Goal: Navigation & Orientation: Find specific page/section

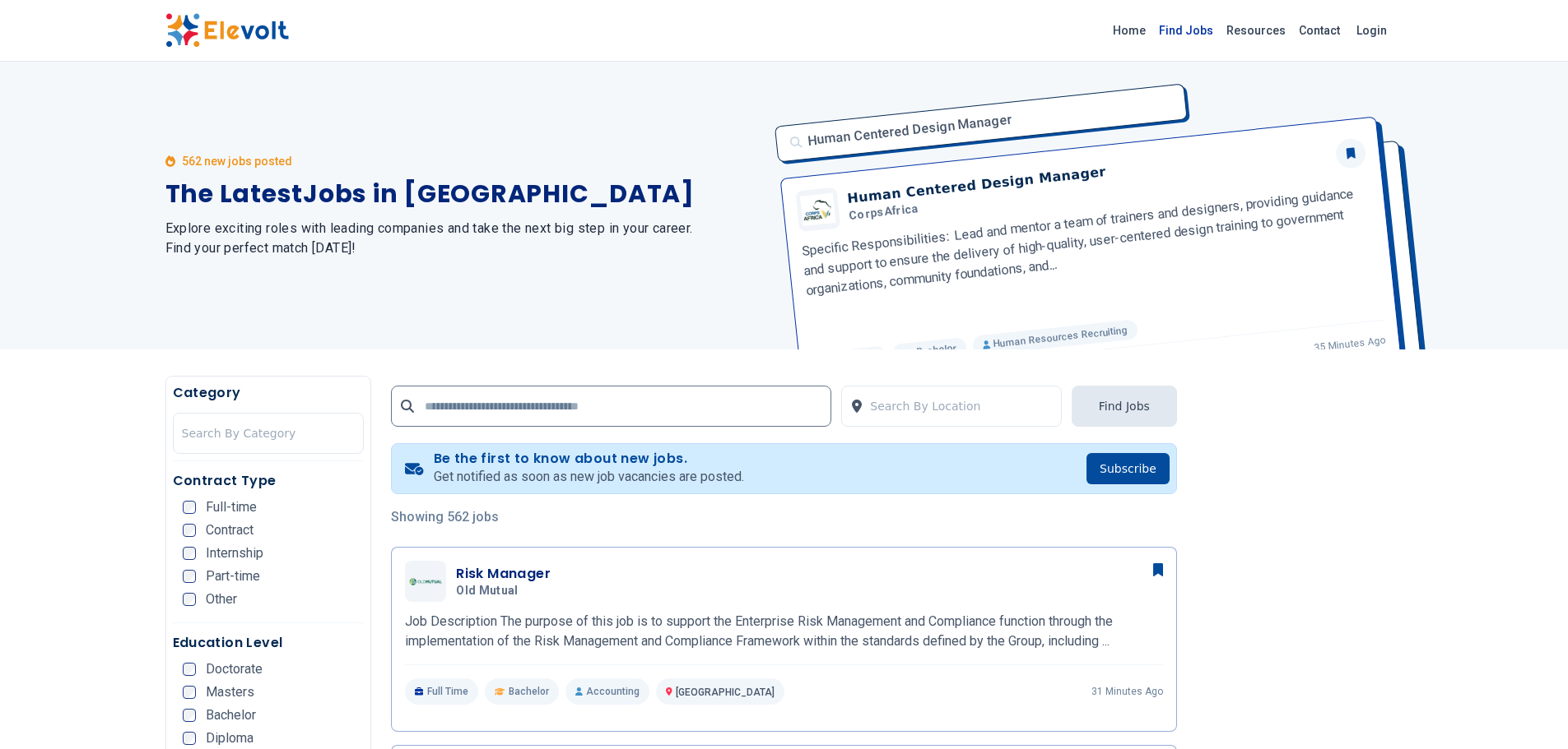
click at [1183, 35] on link "Find Jobs" at bounding box center [1185, 31] width 67 height 26
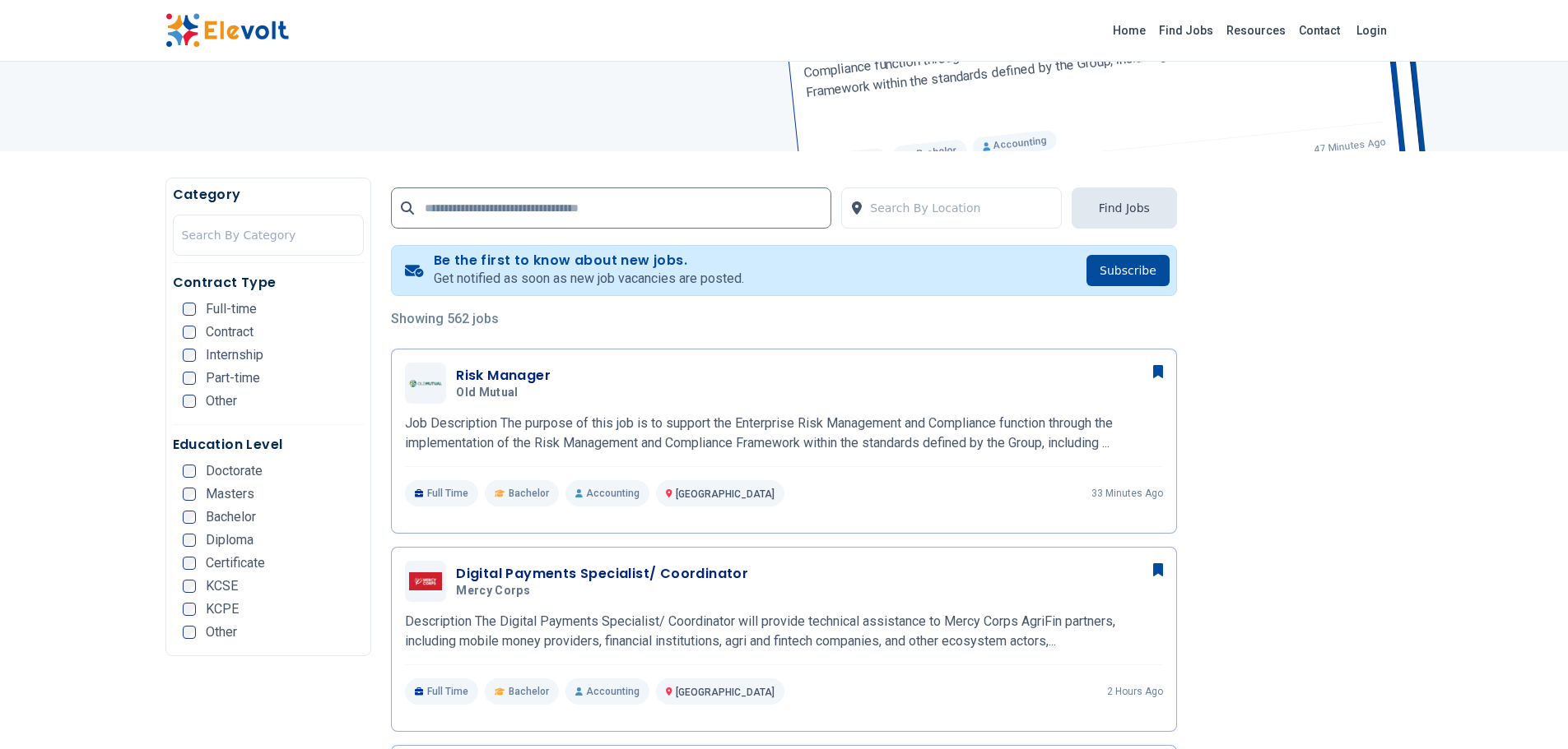
scroll to position [246, 0]
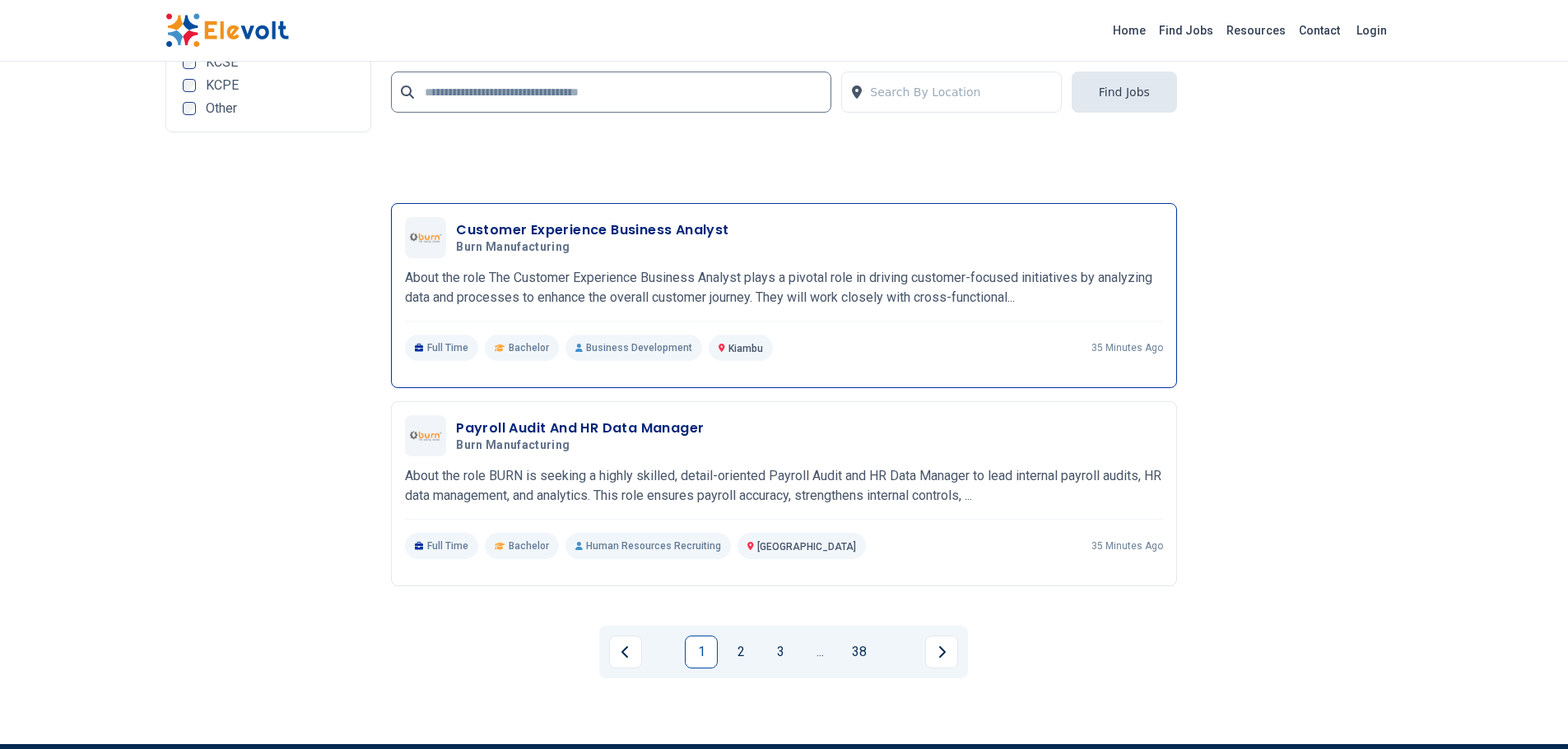
scroll to position [3454, 0]
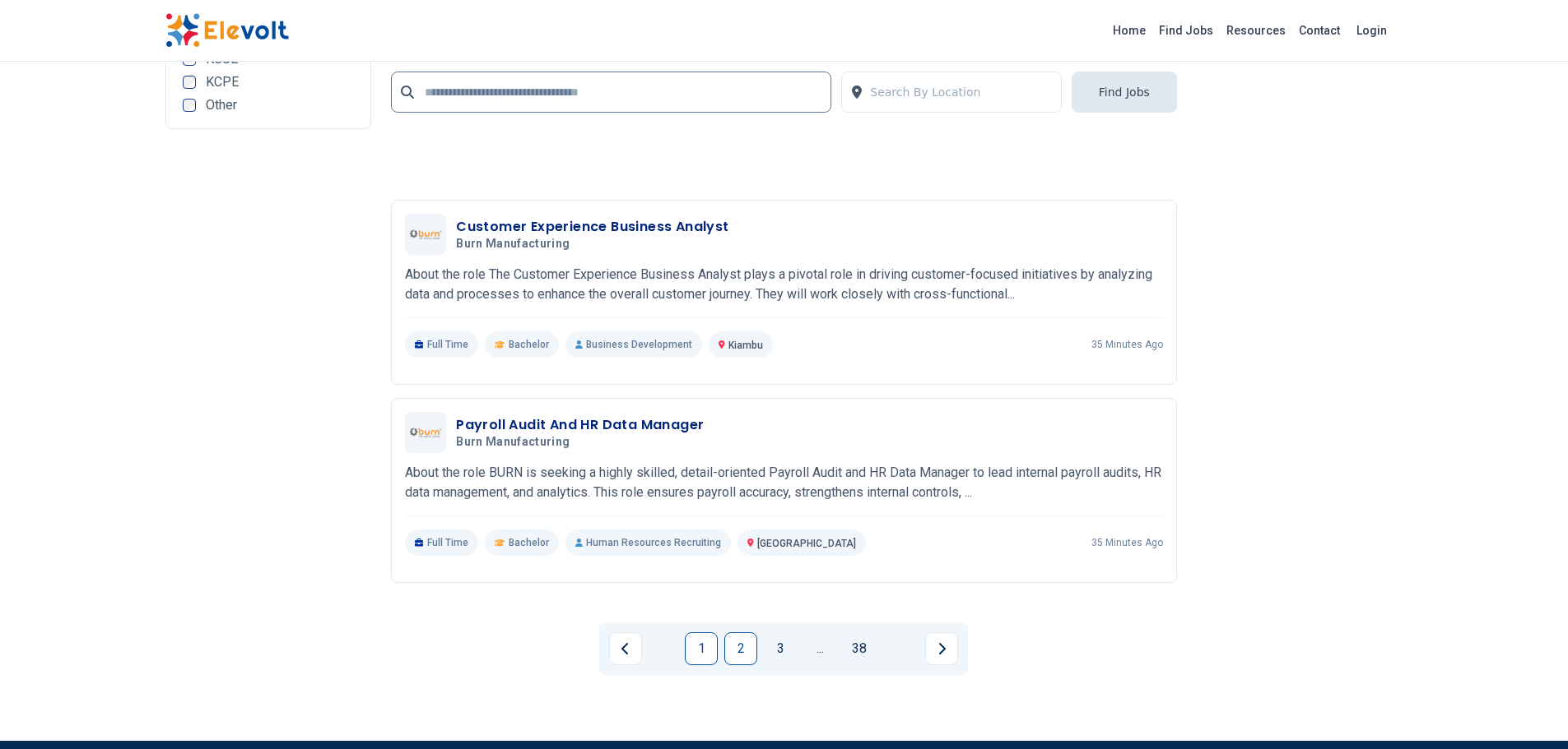
click at [743, 654] on link "2" at bounding box center [740, 648] width 33 height 33
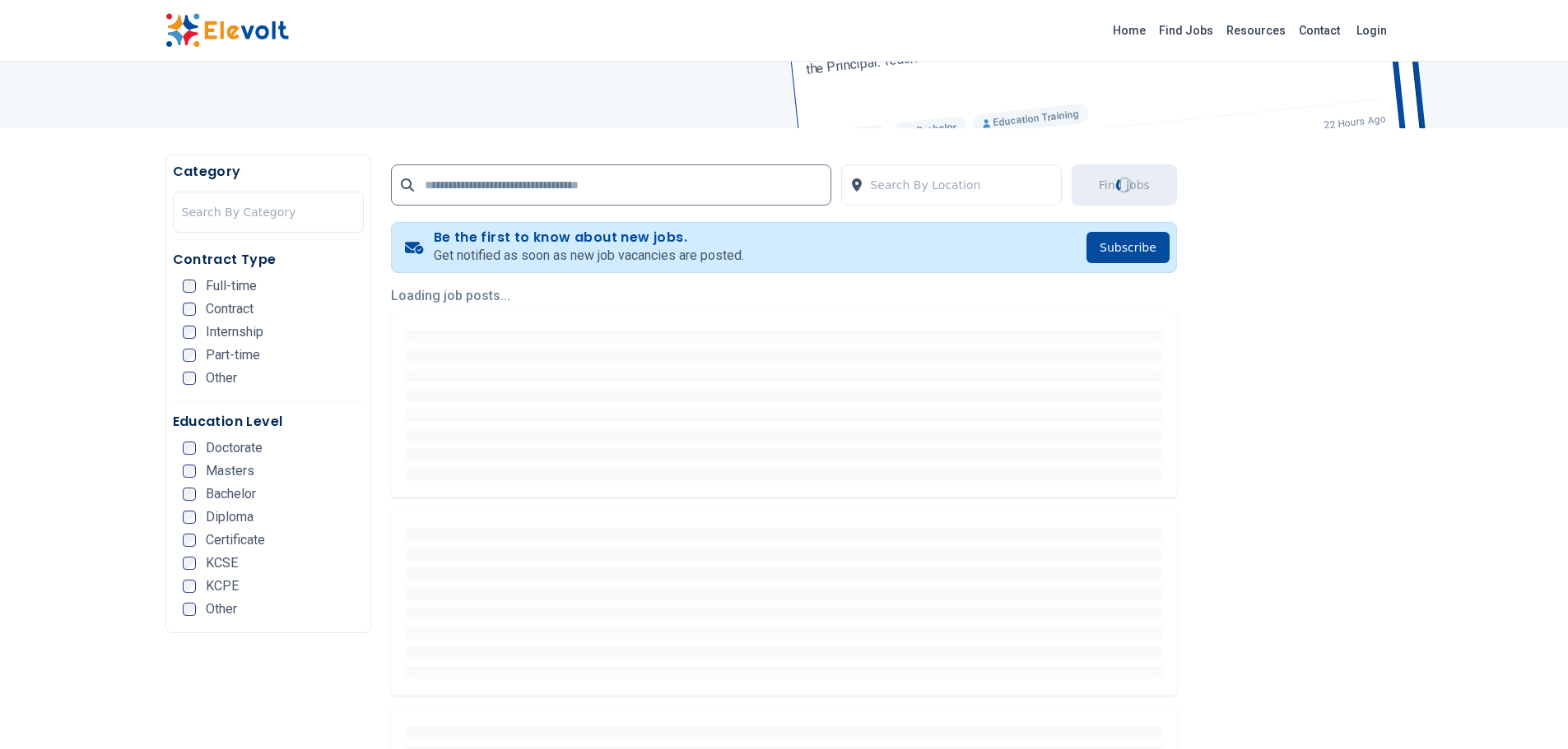
scroll to position [0, 0]
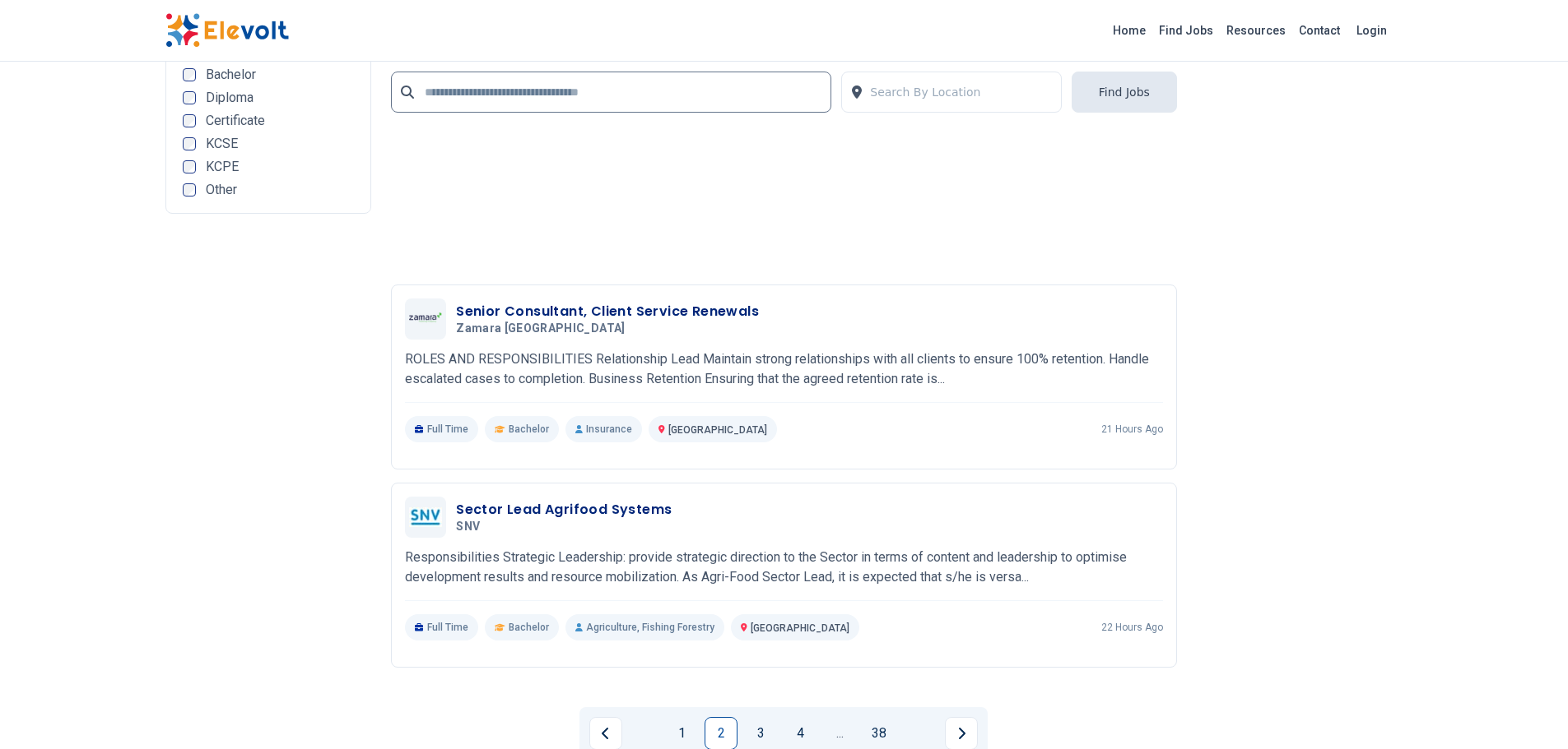
scroll to position [3722, 0]
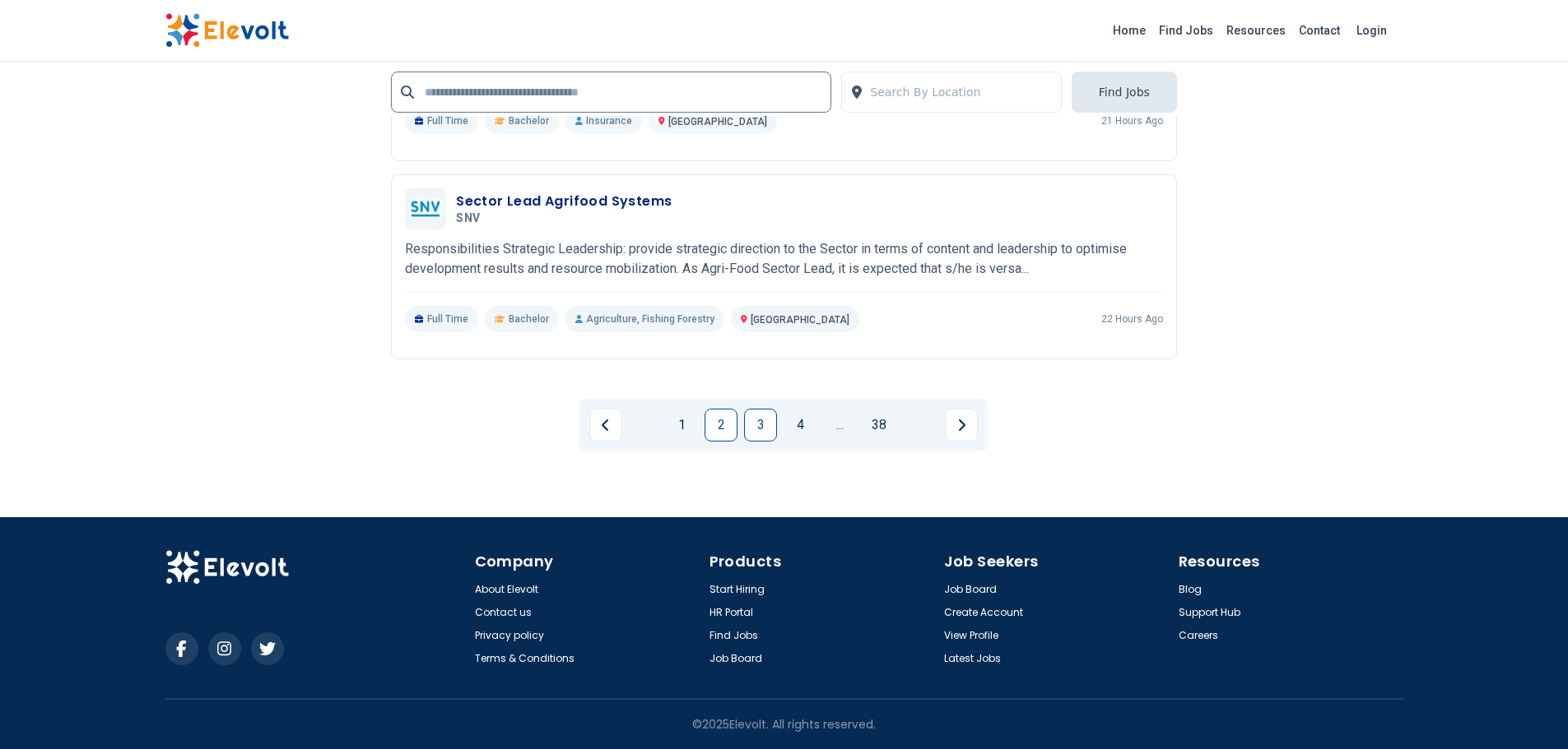
click at [753, 423] on link "3" at bounding box center [760, 424] width 33 height 33
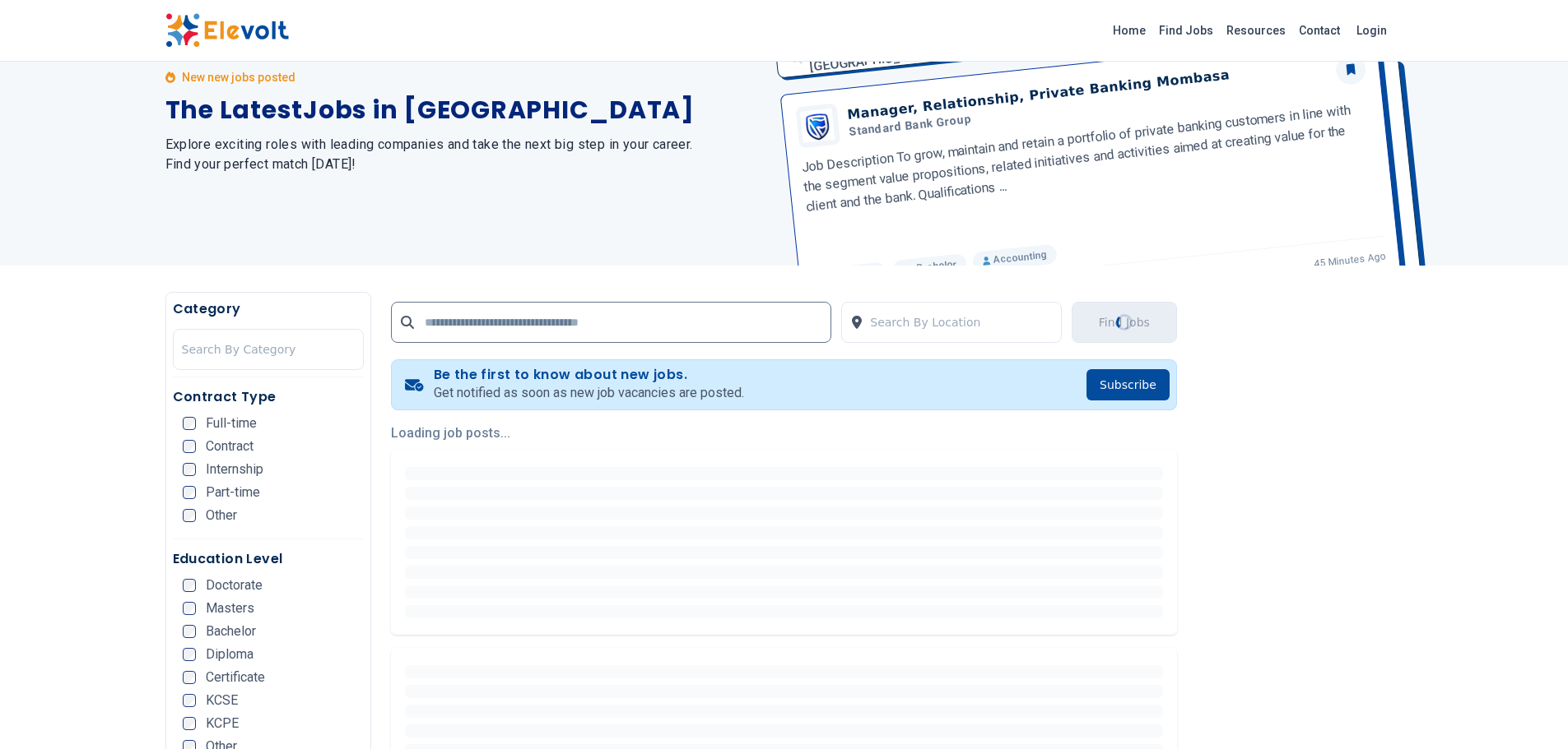
scroll to position [0, 0]
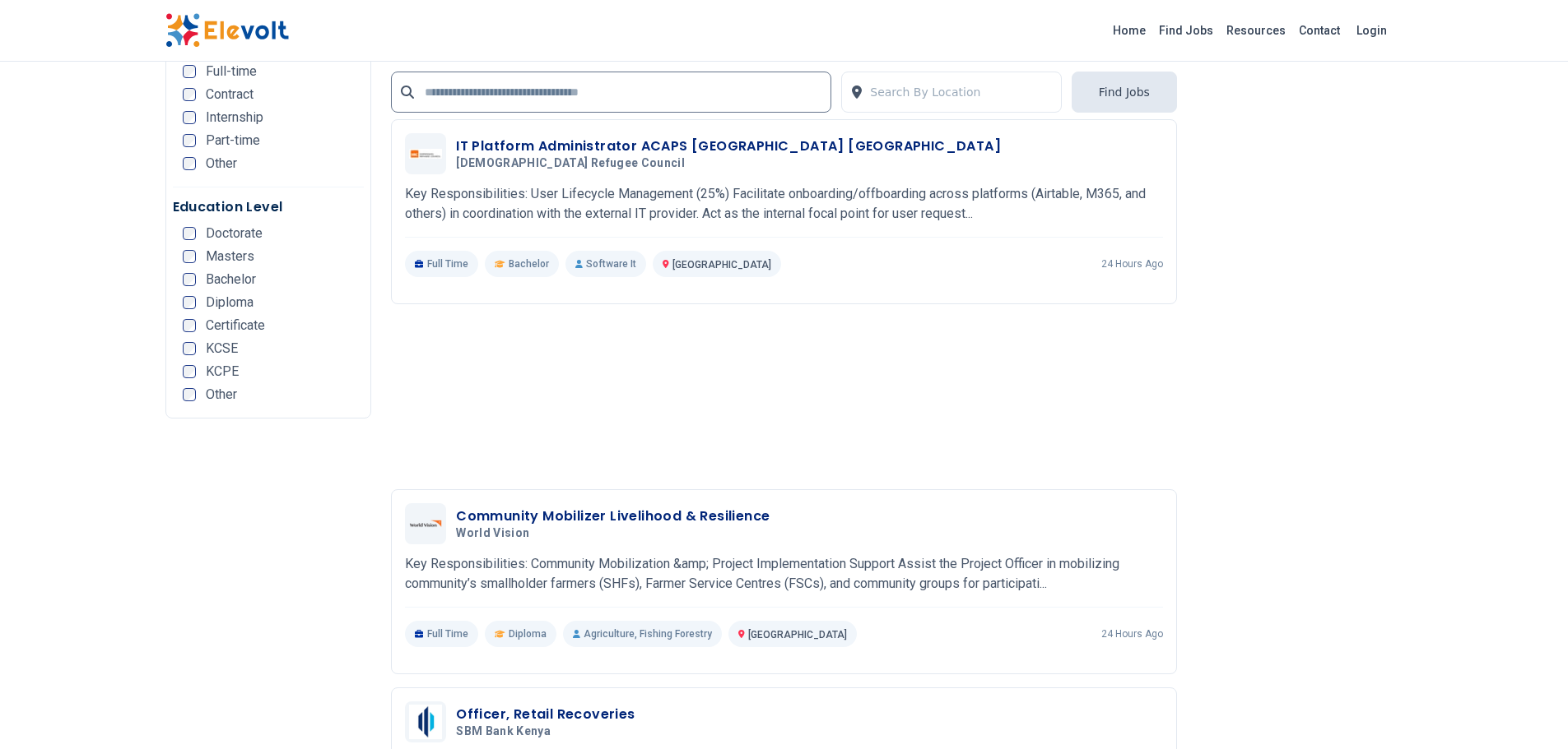
scroll to position [3618, 0]
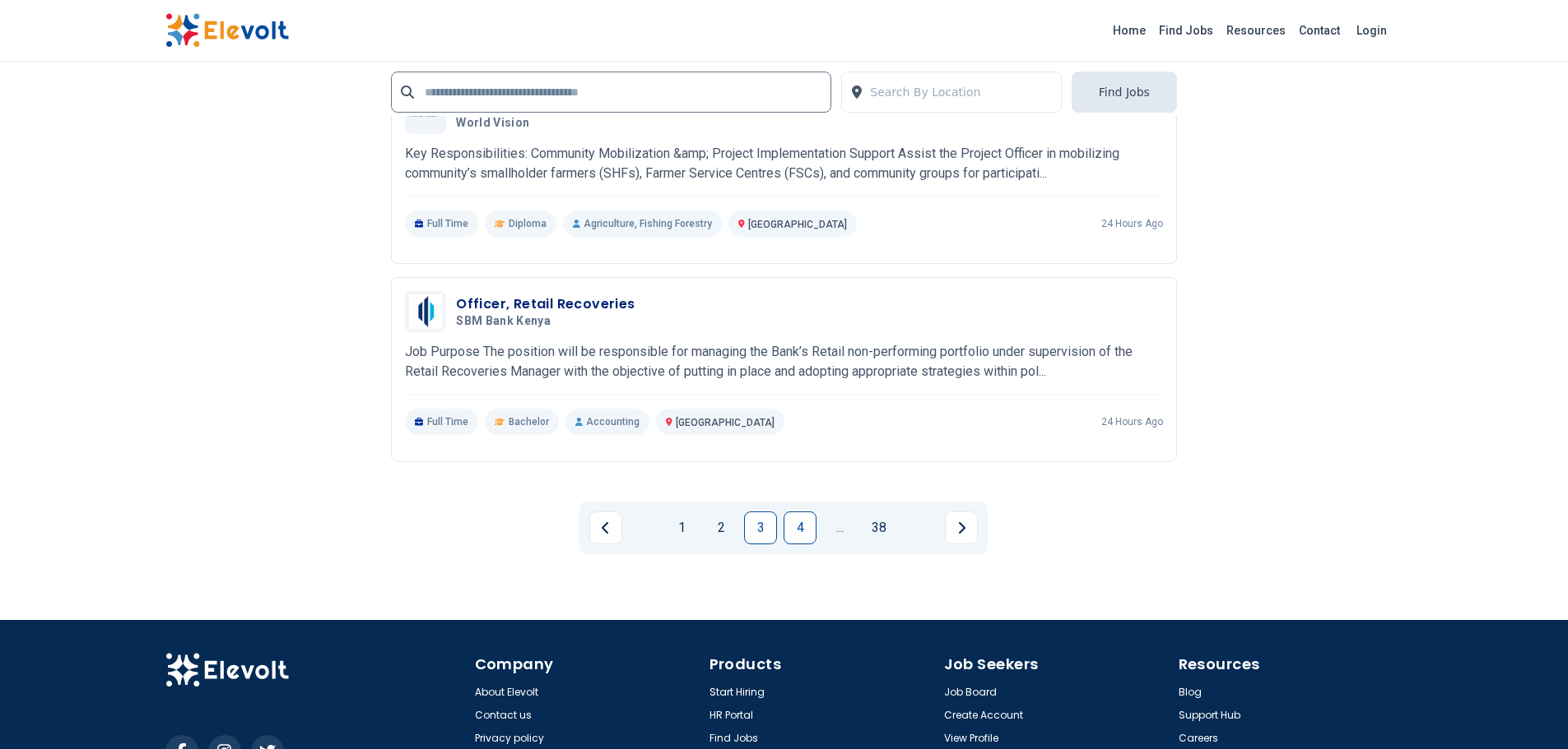
click at [788, 518] on link "4" at bounding box center [799, 527] width 33 height 33
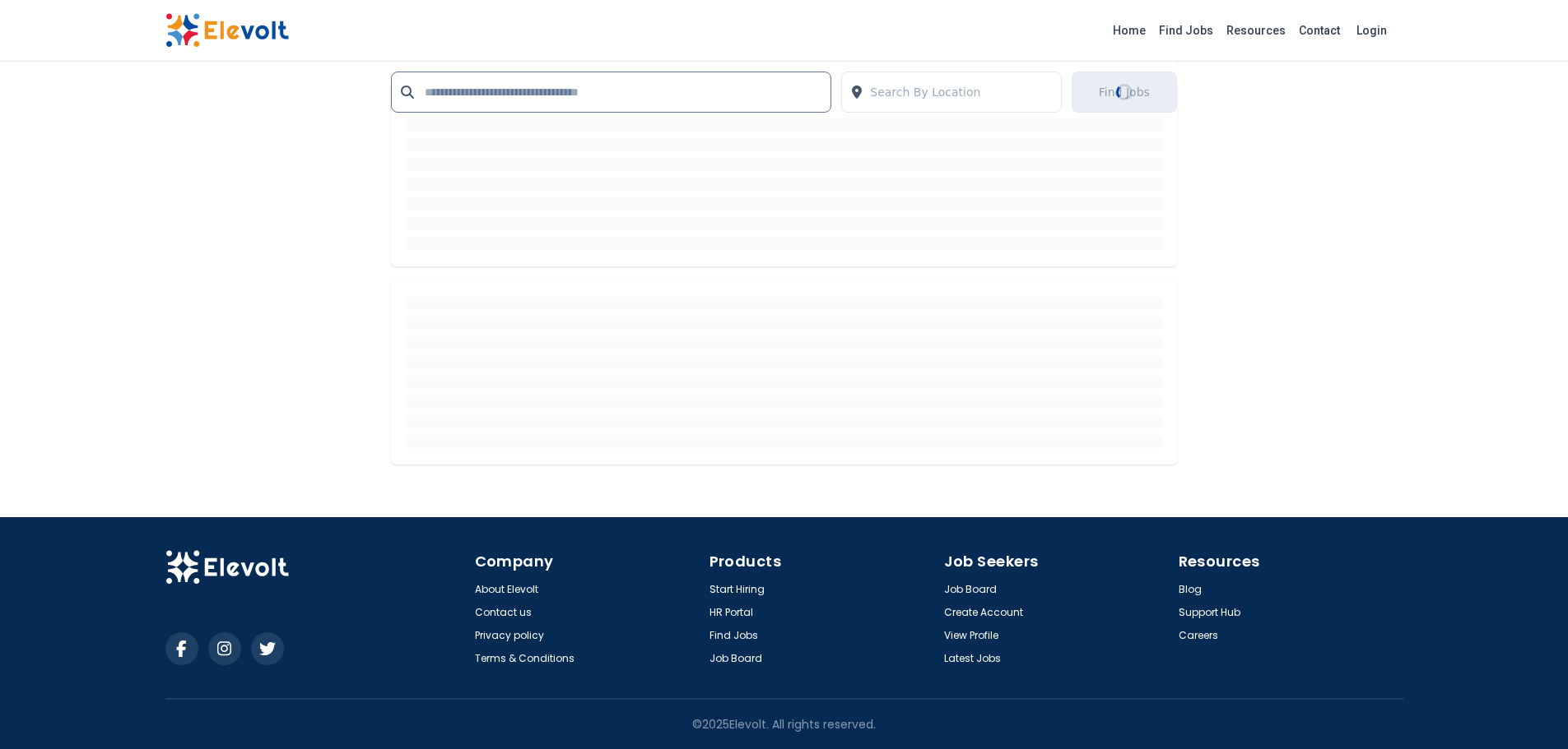
scroll to position [2325, 0]
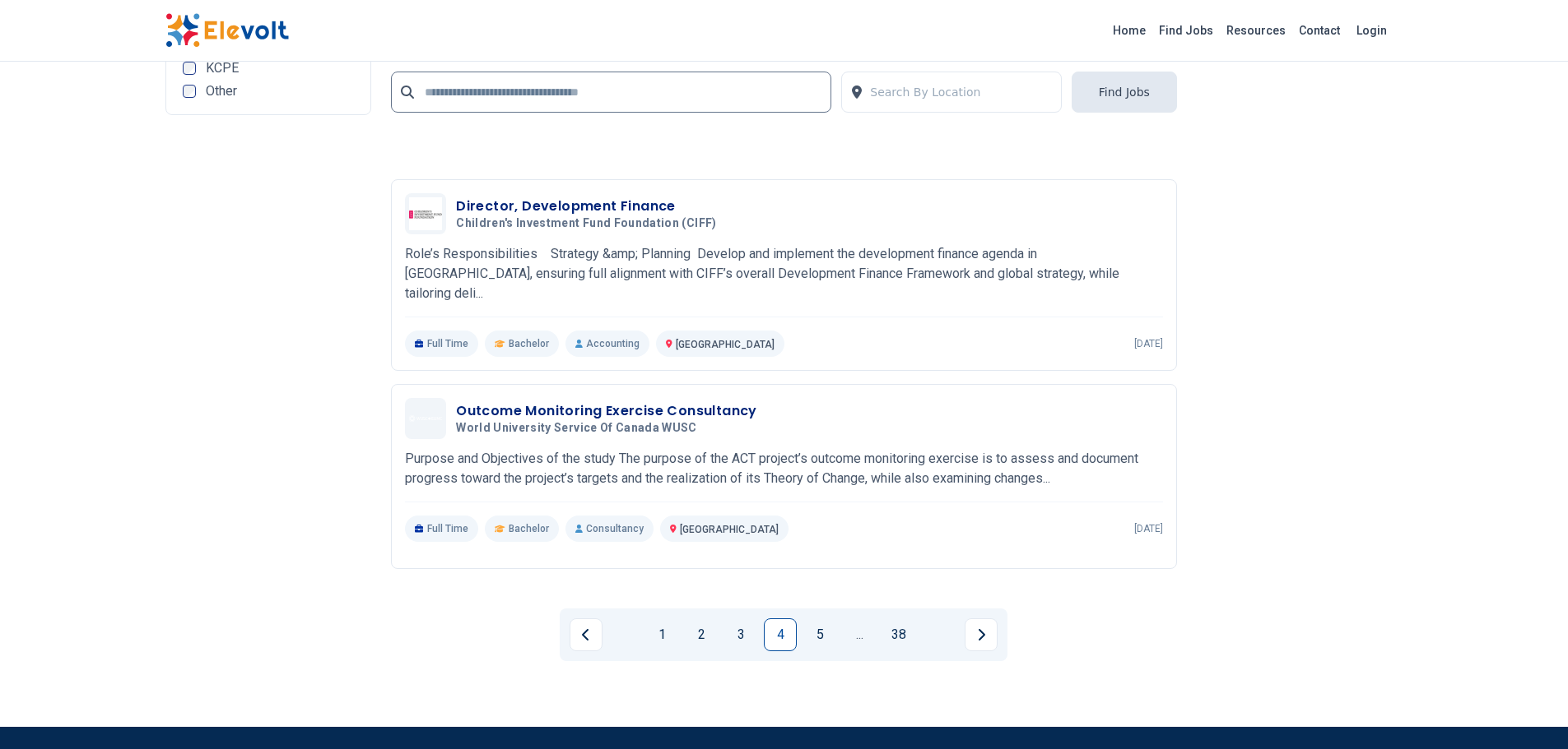
scroll to position [3917, 0]
